Goal: Transaction & Acquisition: Obtain resource

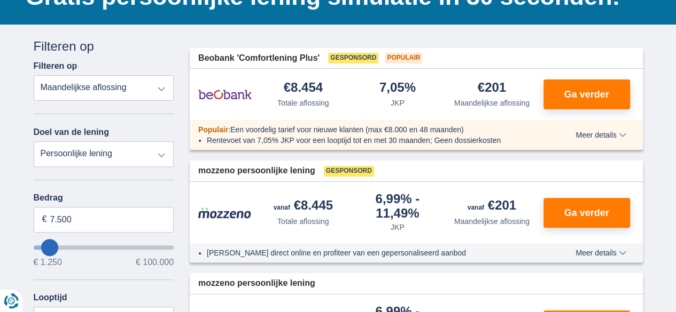
scroll to position [98, 0]
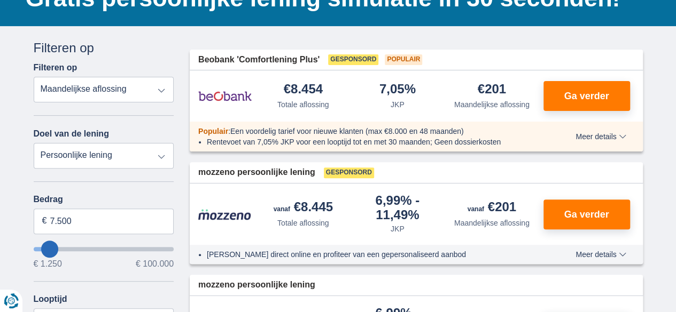
click at [114, 93] on select "Totale aflossing JKP Maandelijkse aflossing" at bounding box center [104, 90] width 140 height 26
click at [138, 159] on select "Persoonlijke lening Auto Moto / fiets Mobilhome / caravan Renovatie Energie Sch…" at bounding box center [104, 156] width 140 height 26
select select "vehicleLoan"
click at [34, 143] on select "Persoonlijke lening Auto Moto / fiets Mobilhome / caravan Renovatie Energie Sch…" at bounding box center [104, 156] width 140 height 26
select select "3-4"
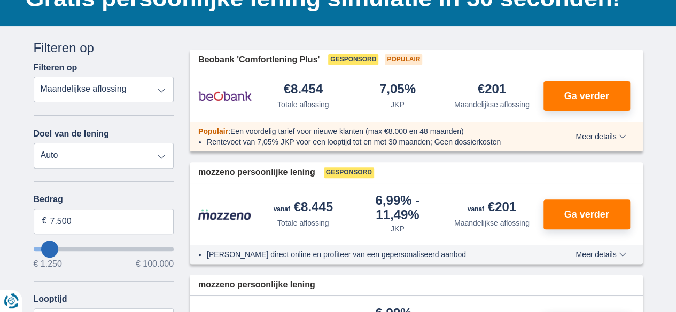
type input "15.000"
type input "15250"
select select "60"
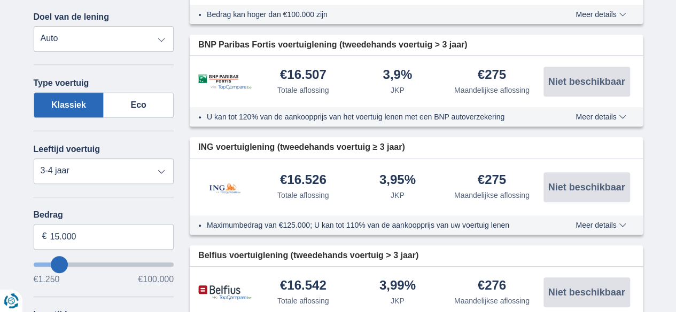
scroll to position [216, 0]
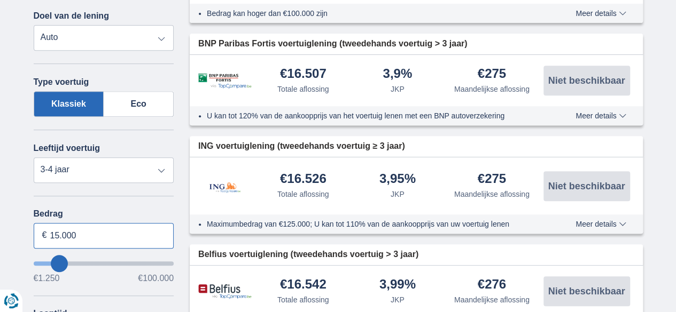
click at [90, 234] on input "15.000" at bounding box center [104, 236] width 140 height 26
type input "38.250"
type input "38250"
select select "120"
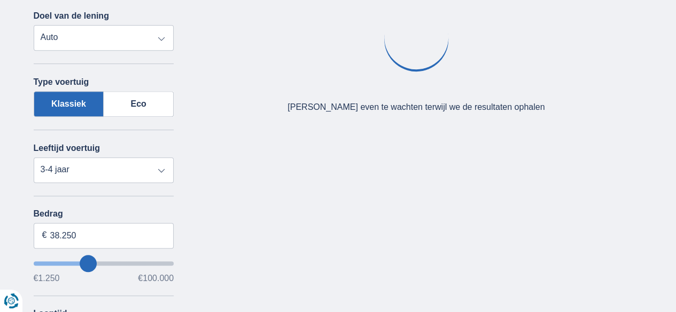
type input "38250"
click at [88, 266] on input "wantToBorrow" at bounding box center [104, 264] width 140 height 4
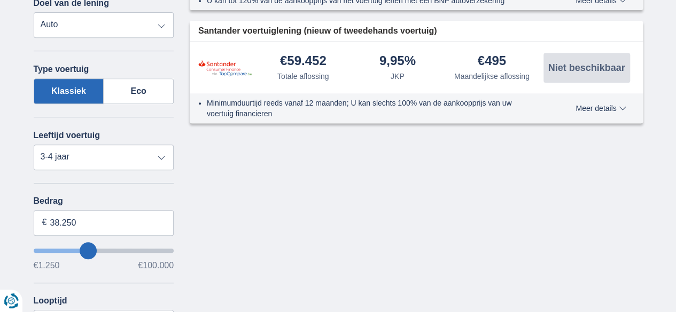
scroll to position [258, 0]
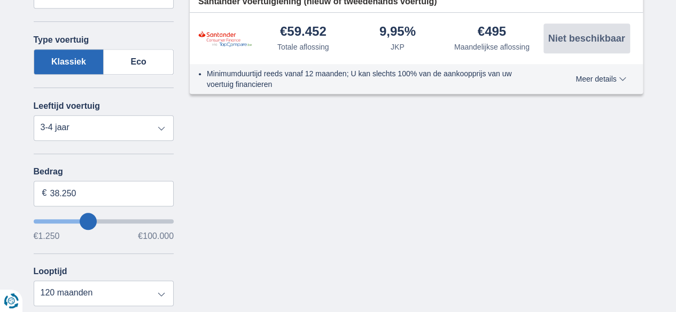
type input "99.250"
type input "99250"
click at [171, 222] on input "wantToBorrow" at bounding box center [104, 221] width 140 height 4
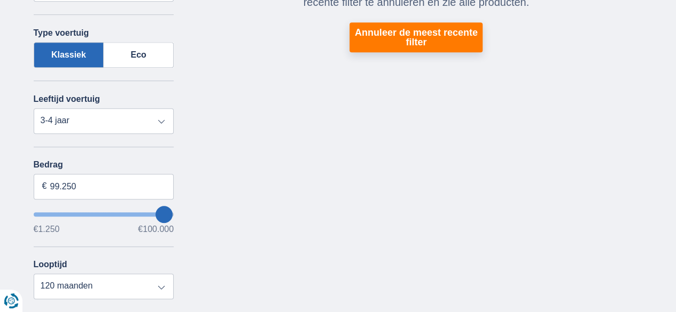
scroll to position [270, 0]
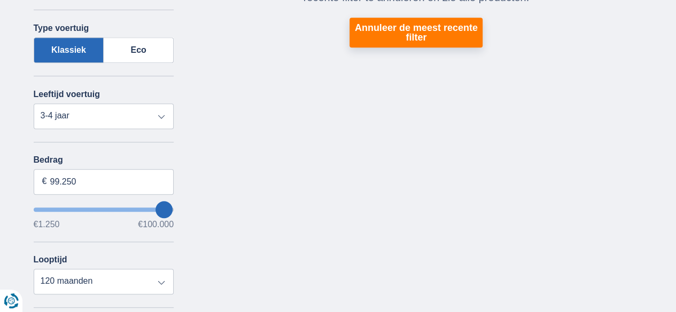
click at [169, 208] on input "wantToBorrow" at bounding box center [104, 210] width 140 height 4
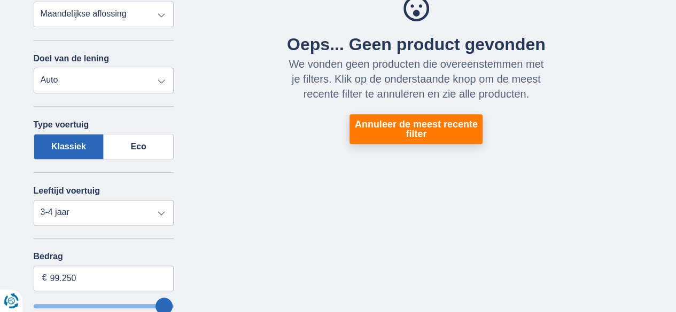
scroll to position [174, 0]
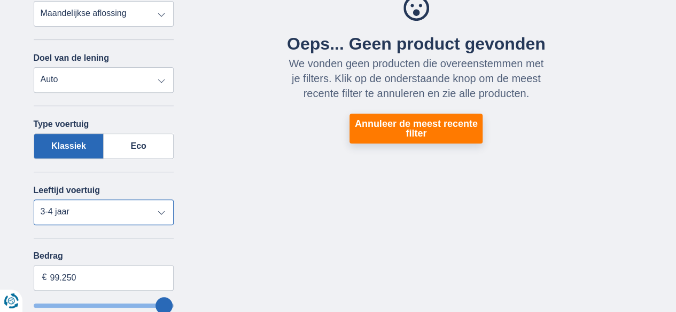
click at [120, 208] on select "Nieuw 0-1 jaar 1-2 jaar 2-3 jaar 3-4 jaar 4-5 jaar 5+ jaar" at bounding box center [104, 213] width 140 height 26
click at [194, 9] on div "Oeps... Geen product gevonden We vonden geen producten die overeenstemmen met j…" at bounding box center [416, 69] width 453 height 148
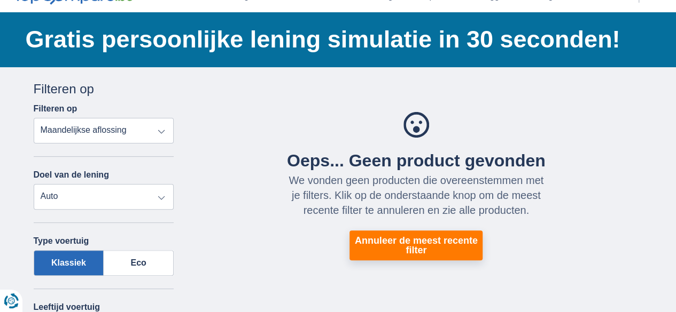
scroll to position [51, 0]
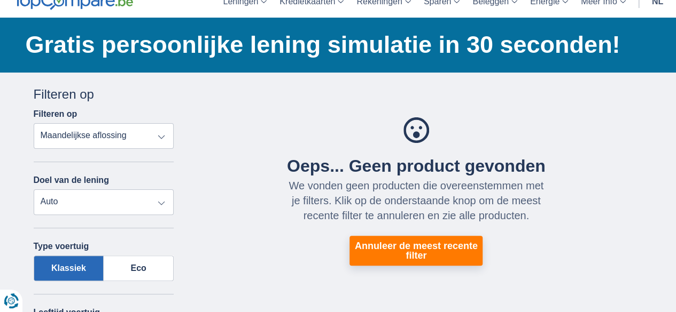
click at [138, 140] on select "Totale aflossing JKP Maandelijkse aflossing" at bounding box center [104, 136] width 140 height 26
click at [203, 154] on div "Oeps... Geen product gevonden We vonden geen producten die overeenstemmen met j…" at bounding box center [416, 191] width 453 height 148
drag, startPoint x: 148, startPoint y: 198, endPoint x: 87, endPoint y: 1, distance: 206.6
select select "personalLoan"
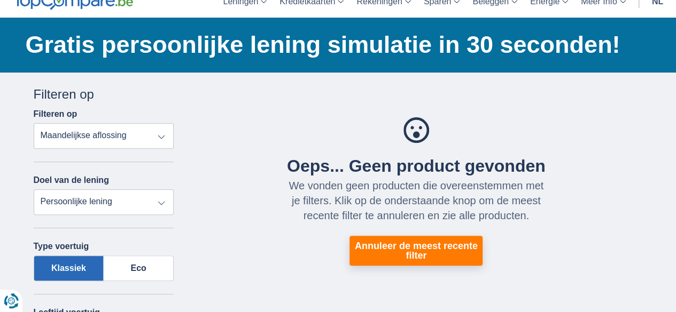
click at [34, 190] on select "Persoonlijke lening Auto Moto / fiets Mobilhome / caravan Renovatie Energie Sch…" at bounding box center [104, 203] width 140 height 26
type input "7.500"
type input "7250"
select select "42"
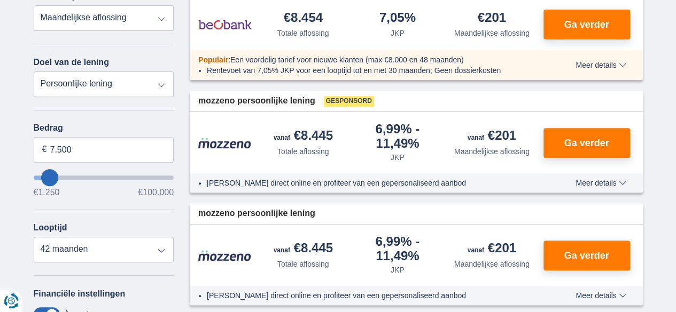
scroll to position [170, 0]
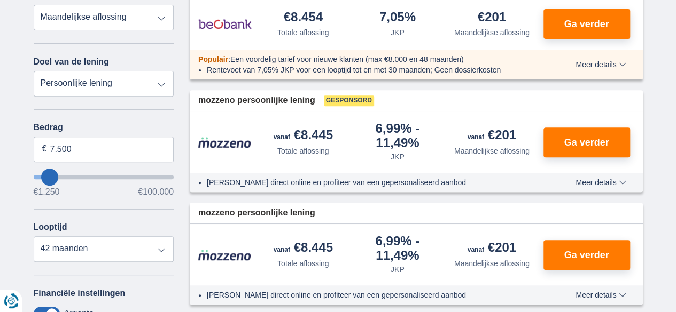
type input "9.250"
type input "9250"
select select "48"
type input "17250"
type input "17.250"
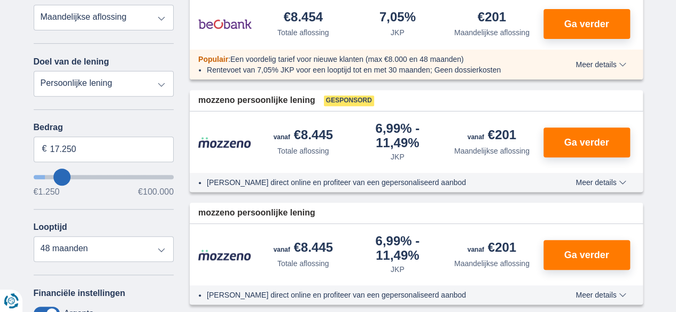
select select "84"
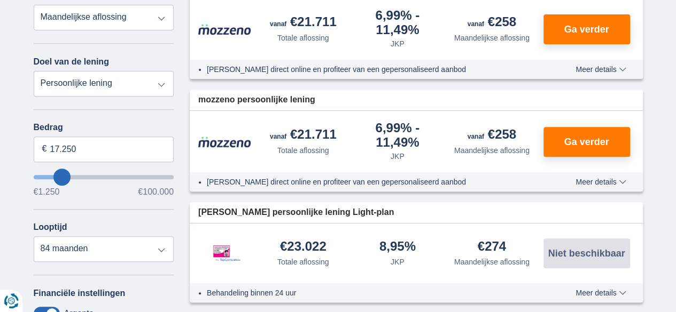
type input "99.250"
type input "99250"
select select "120"
type input "99250"
click at [172, 177] on input "wantToBorrow" at bounding box center [104, 177] width 140 height 4
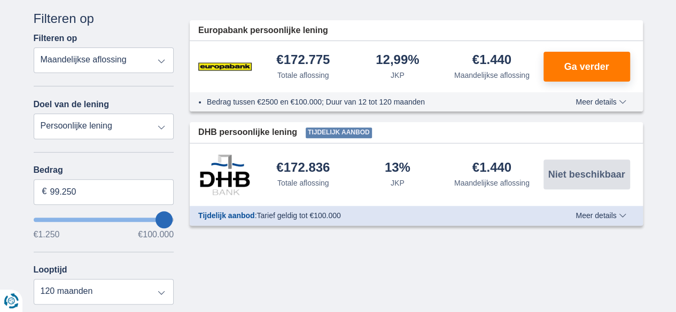
scroll to position [127, 0]
type input "41.250"
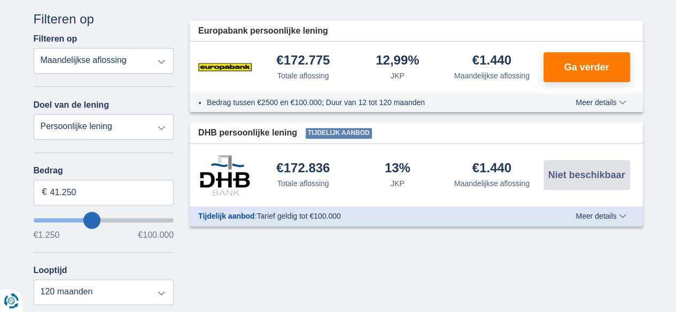
type input "41250"
click at [91, 222] on input "wantToBorrow" at bounding box center [104, 220] width 140 height 4
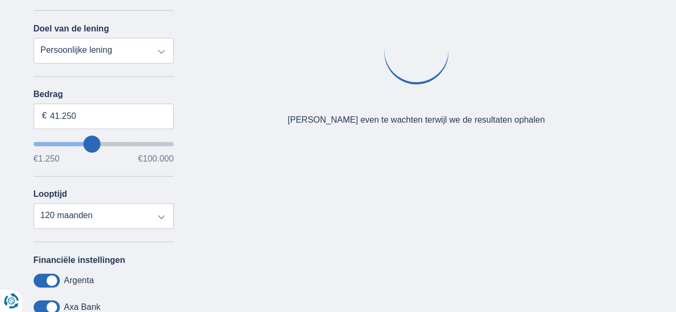
scroll to position [203, 0]
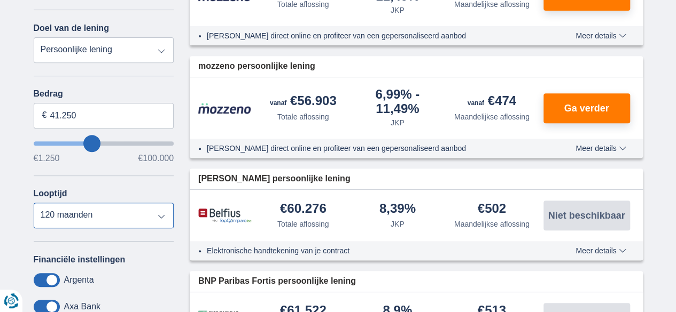
click at [91, 222] on select "12 maanden 18 maanden 24 maanden 30 maanden 36 maanden 42 maanden 48 maanden 60…" at bounding box center [104, 216] width 140 height 26
click at [154, 242] on div "Annuleren Filters Filteren op Filteren op Totale aflossing JKP Maandelijkse afl…" at bounding box center [104, 179] width 140 height 492
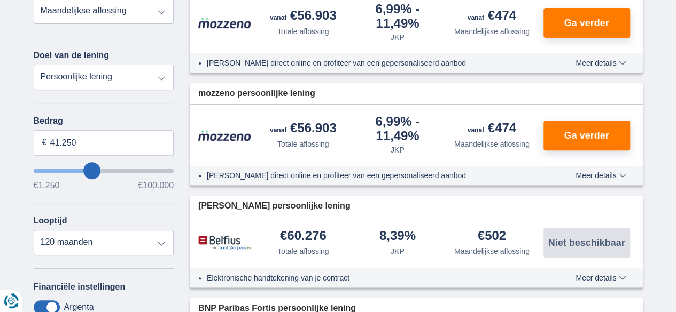
scroll to position [164, 0]
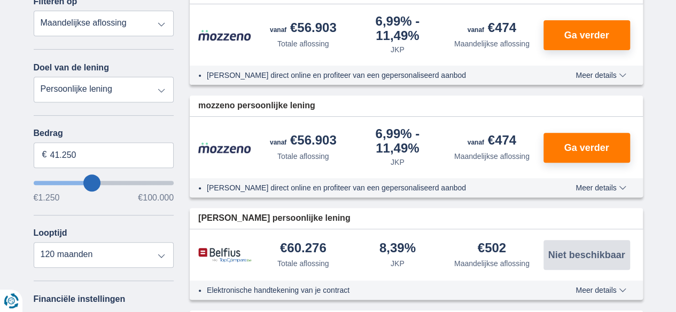
click at [84, 181] on input "wantToBorrow" at bounding box center [104, 183] width 140 height 4
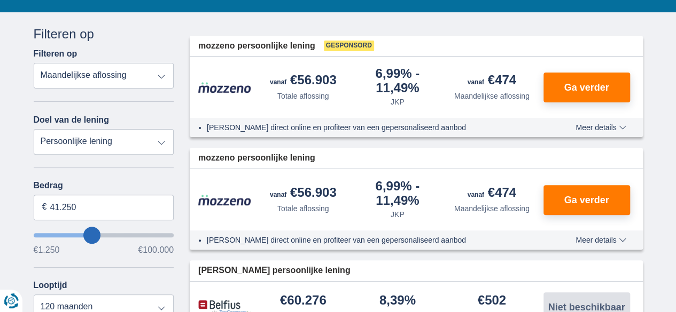
scroll to position [134, 0]
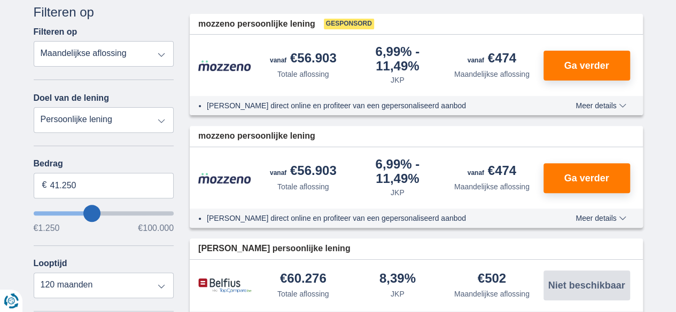
type input "49.250"
click at [102, 212] on input "wantToBorrow" at bounding box center [104, 213] width 140 height 4
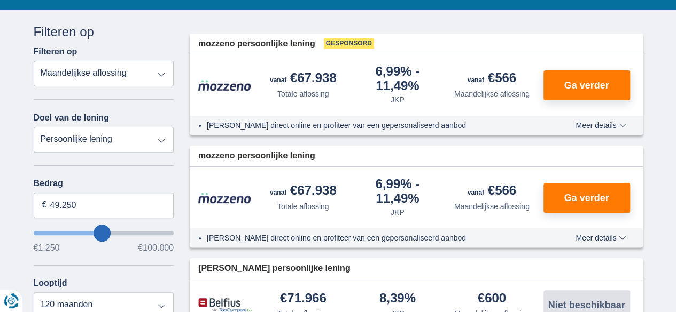
scroll to position [115, 0]
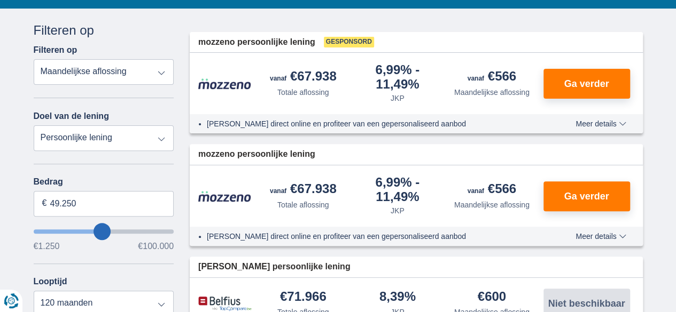
type input "55250"
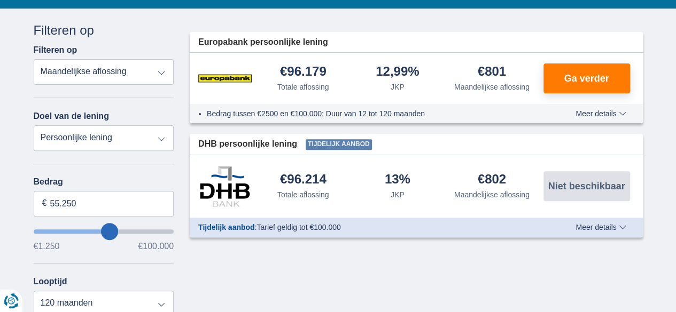
type input "53.250"
type input "52250"
type input "52.250"
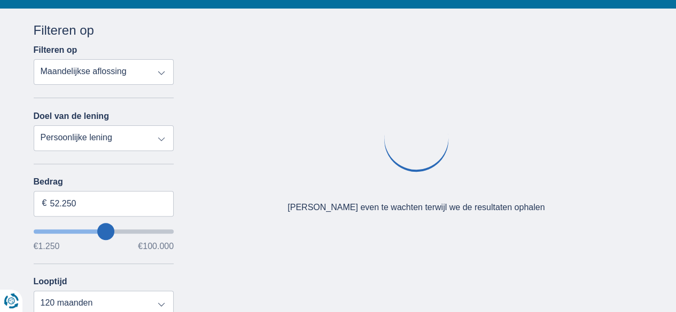
type input "53250"
type input "53.250"
type input "54250"
type input "54.250"
type input "55250"
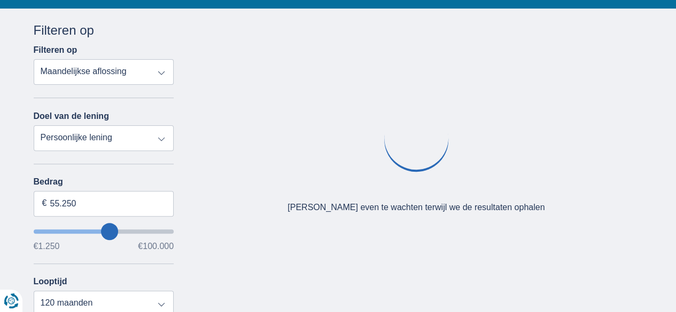
click at [109, 230] on input "wantToBorrow" at bounding box center [104, 232] width 140 height 4
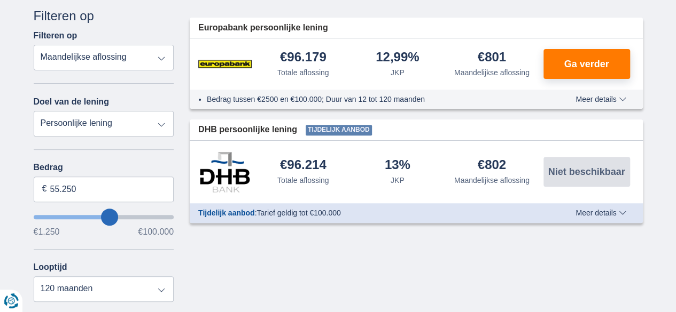
scroll to position [130, 0]
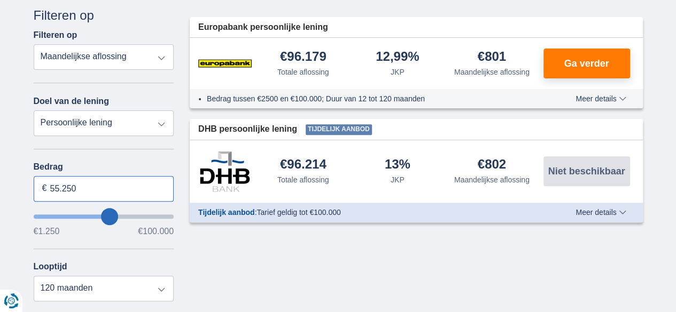
click at [103, 188] on input "55.250" at bounding box center [104, 189] width 140 height 26
type input "55.500"
type input "55250"
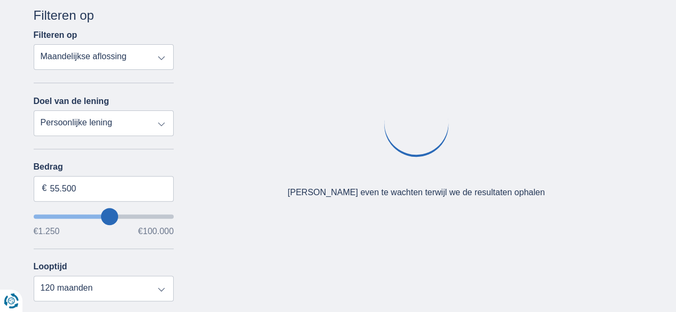
click at [211, 259] on div "Annuleren Filters Filteren op Filteren op Totale aflossing JKP Maandelijkse afl…" at bounding box center [338, 260] width 625 height 508
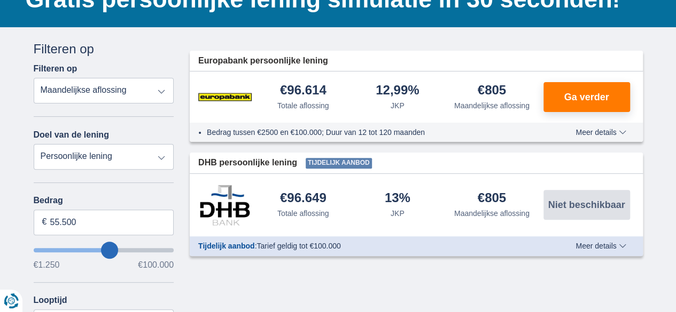
scroll to position [95, 0]
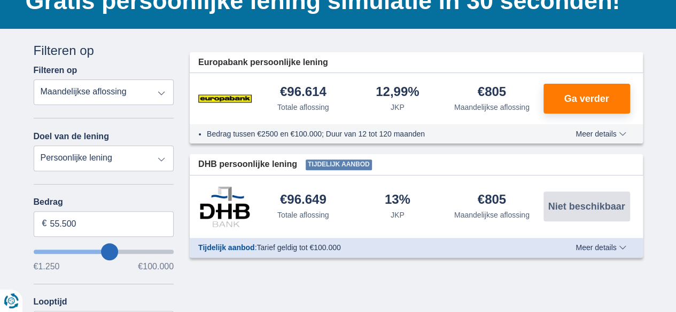
type input "12.250"
type input "12250"
select select "60"
click at [55, 253] on input "wantToBorrow" at bounding box center [104, 252] width 140 height 4
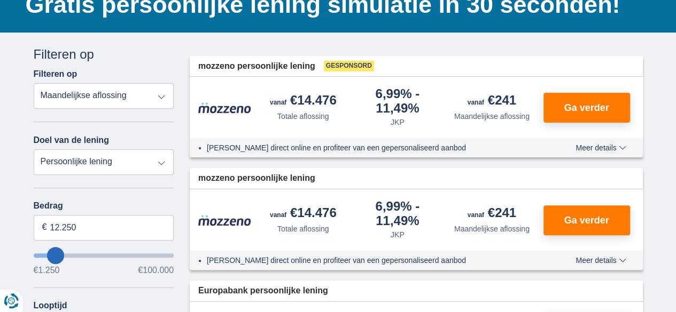
scroll to position [92, 0]
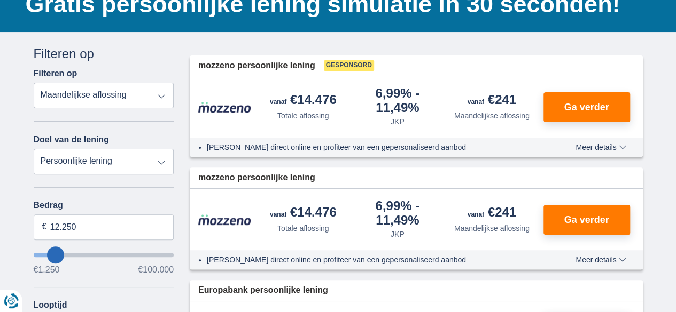
type input "13250"
type input "13.250"
type input "14250"
type input "14.250"
type input "15250"
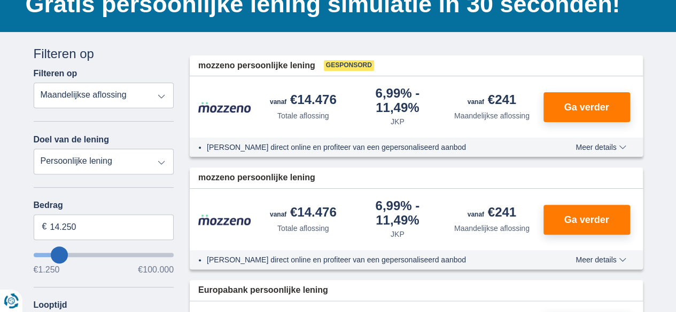
type input "15.250"
select select "84"
type input "16250"
type input "16.250"
type input "17250"
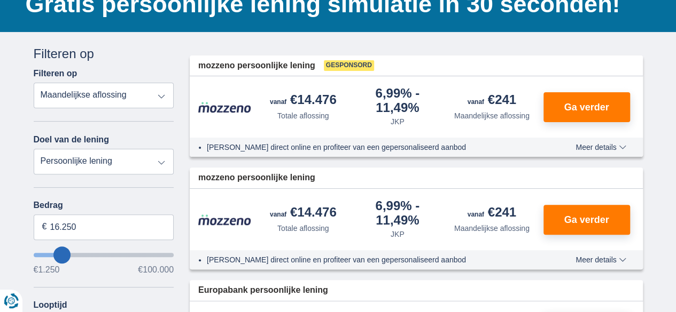
type input "17.250"
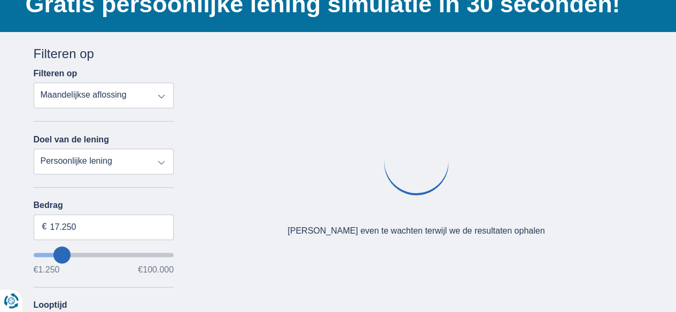
type input "16250"
type input "32.250"
type input "32250"
select select "120"
type input "31250"
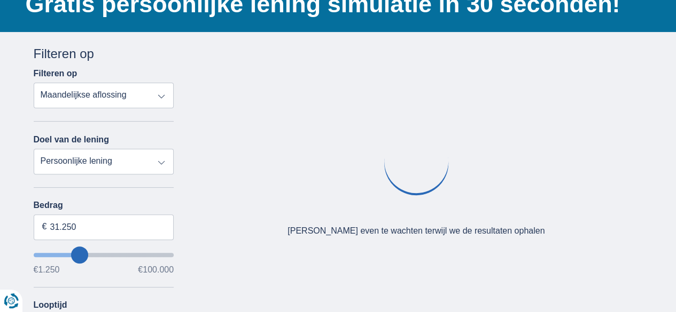
click at [80, 253] on input "wantToBorrow" at bounding box center [104, 255] width 140 height 4
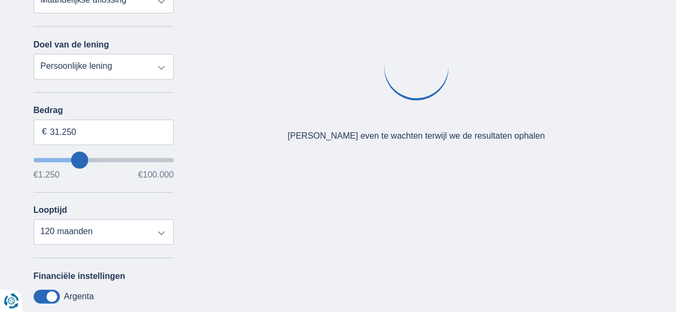
scroll to position [179, 0]
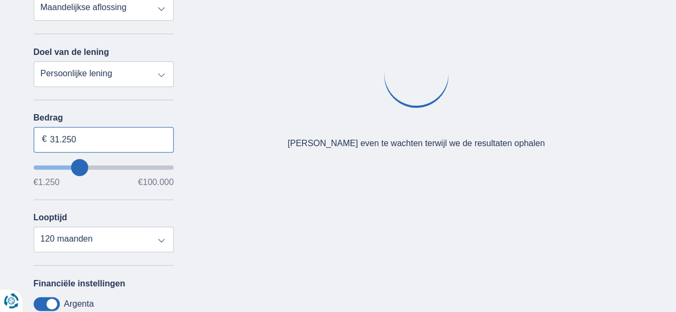
click at [117, 132] on input "31.250" at bounding box center [104, 140] width 140 height 26
type input "3"
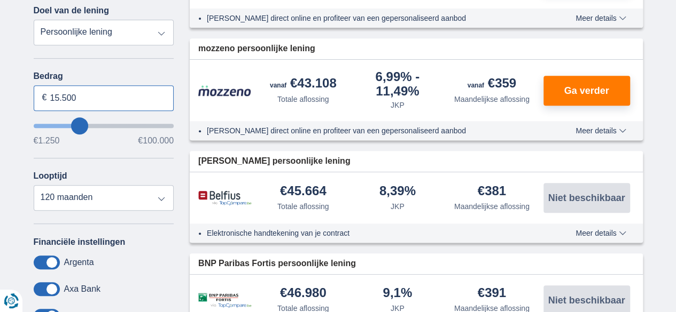
scroll to position [226, 0]
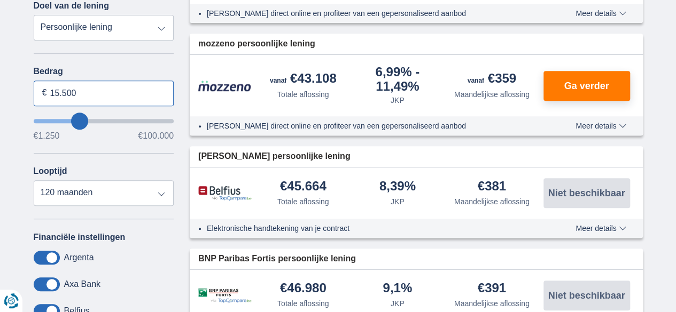
type input "15.500"
type input "15250"
select select "84"
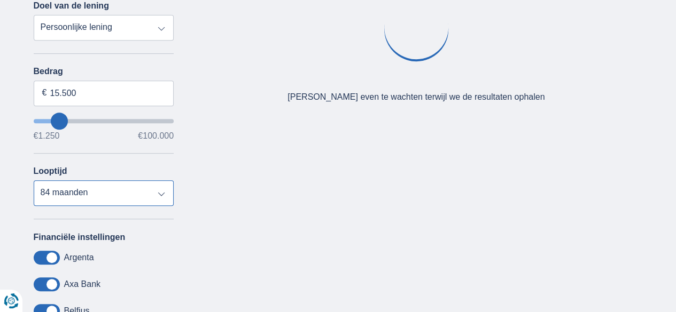
click at [148, 186] on select "12 maanden 18 maanden 24 maanden 30 maanden 36 maanden 42 maanden 48 maanden 60…" at bounding box center [104, 193] width 140 height 26
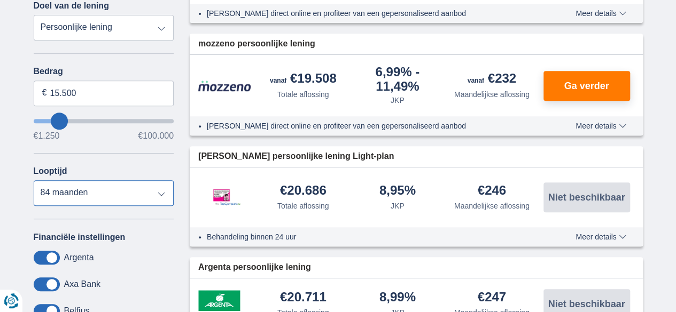
click at [34, 180] on select "12 maanden 18 maanden 24 maanden 30 maanden 36 maanden 42 maanden 48 maanden 60…" at bounding box center [104, 193] width 140 height 26
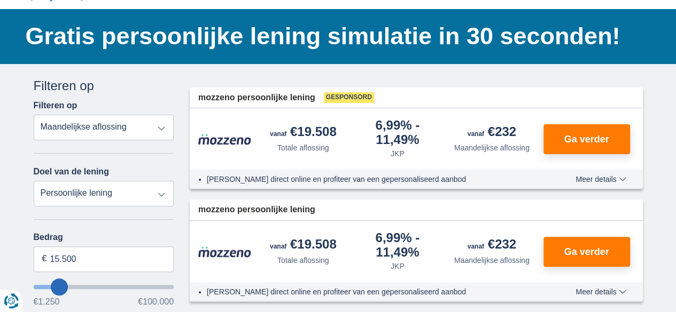
scroll to position [59, 0]
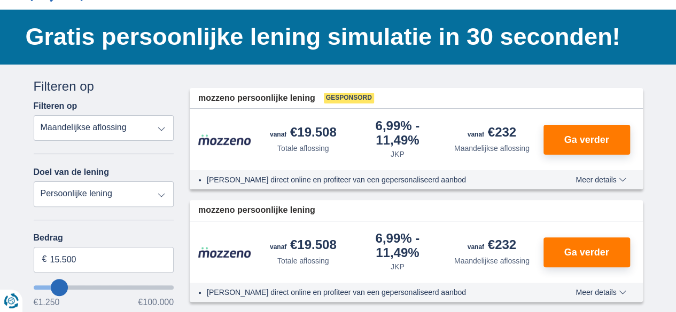
click at [607, 180] on span "Meer details" at bounding box center [600, 179] width 50 height 7
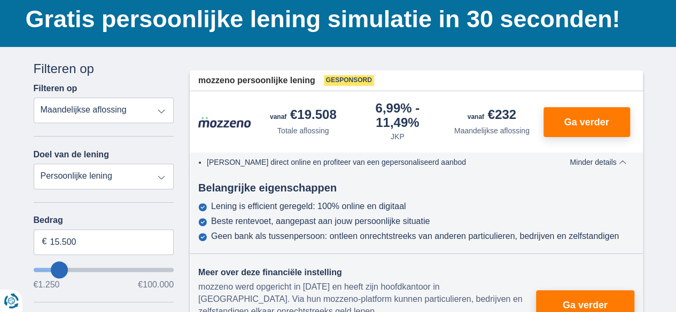
scroll to position [77, 0]
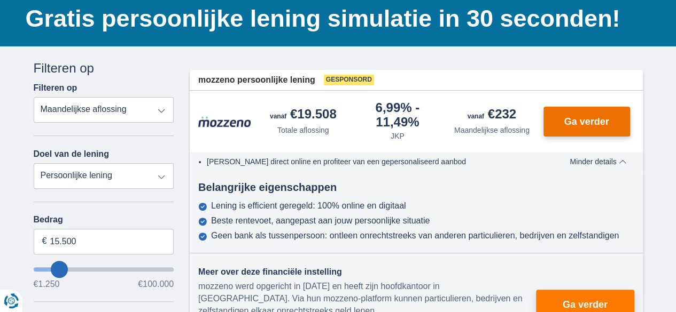
click at [583, 133] on button "Ga verder" at bounding box center [586, 122] width 87 height 30
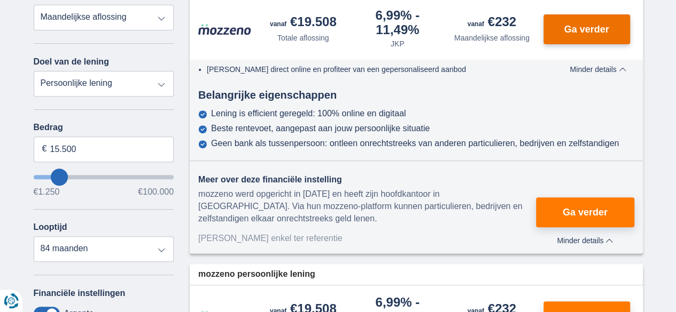
scroll to position [51, 0]
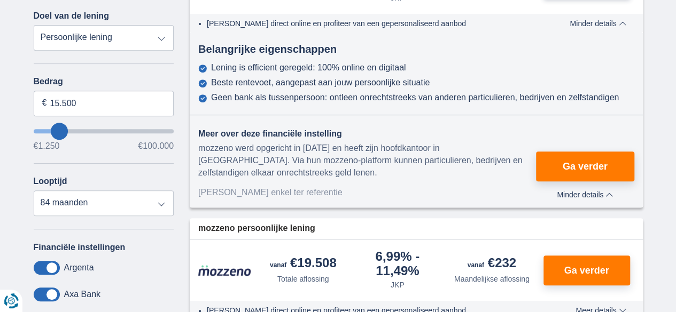
scroll to position [98, 0]
